Goal: Transaction & Acquisition: Purchase product/service

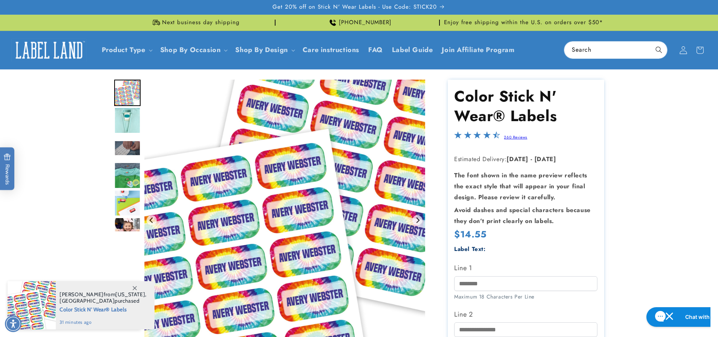
click at [678, 47] on span at bounding box center [683, 50] width 17 height 17
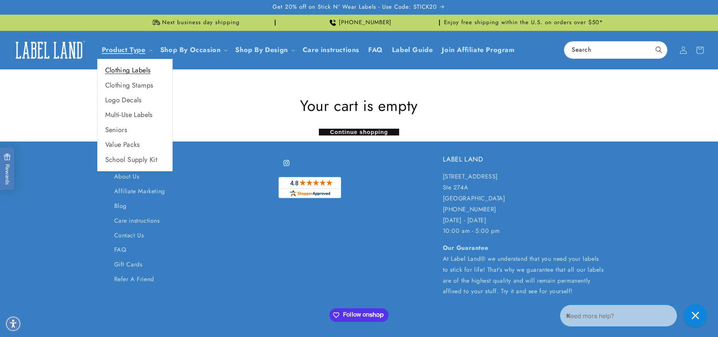
click at [130, 65] on link "Clothing Labels" at bounding box center [135, 70] width 75 height 15
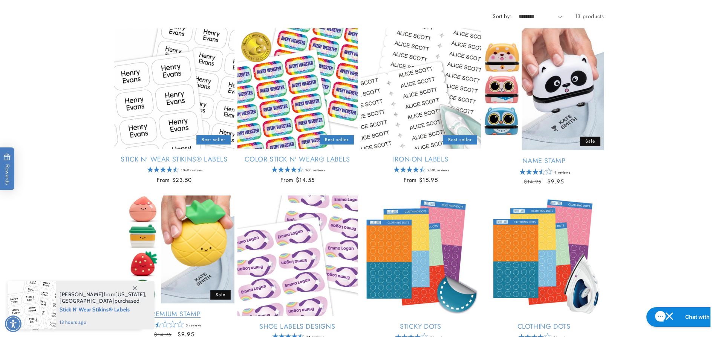
scroll to position [113, 0]
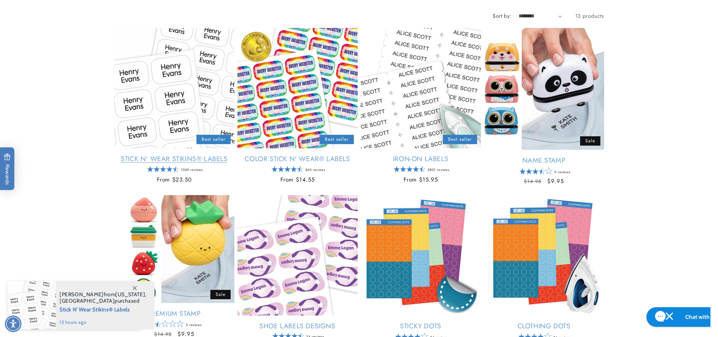
click at [197, 155] on link "Stick N' Wear Stikins® Labels" at bounding box center [174, 159] width 120 height 9
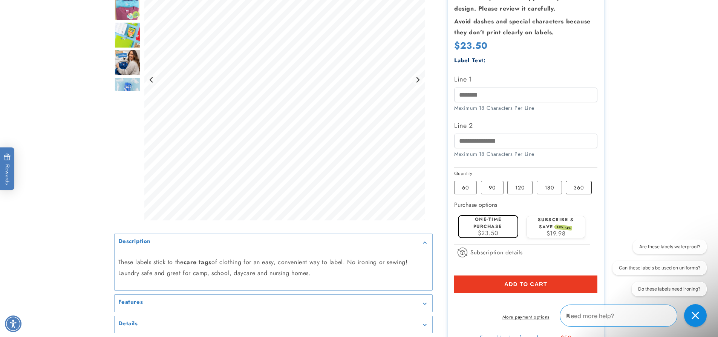
click at [579, 186] on label "360 Variant sold out or unavailable" at bounding box center [579, 188] width 26 height 14
